Goal: Task Accomplishment & Management: Manage account settings

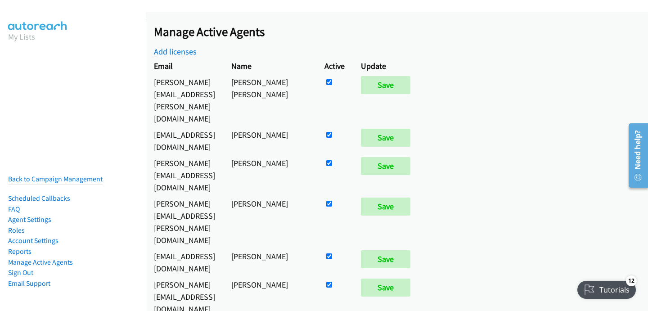
click at [332, 85] on input "checkbox" at bounding box center [329, 82] width 6 height 6
checkbox input "false"
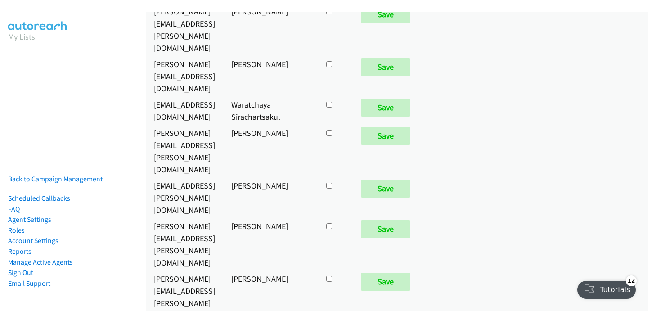
checkbox input "true"
